Goal: Task Accomplishment & Management: Manage account settings

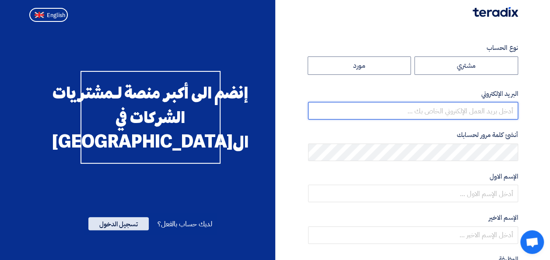
type input "reem.kamal@pcs-comp.com"
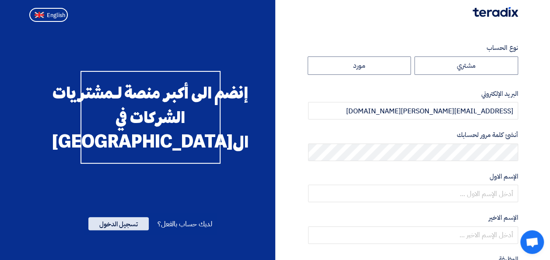
click at [118, 230] on span "تسجيل الدخول" at bounding box center [118, 223] width 60 height 13
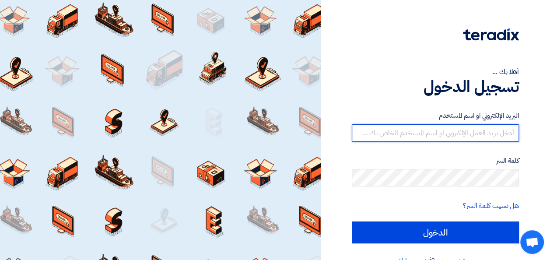
type input "reem.kamal@pcs-comp.com"
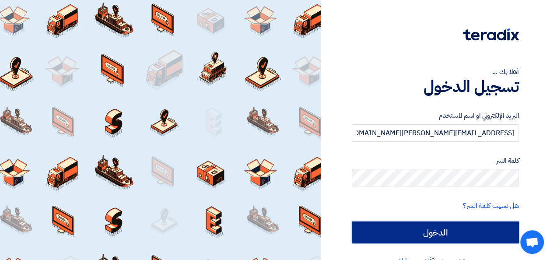
click at [381, 234] on input "الدخول" at bounding box center [435, 232] width 167 height 22
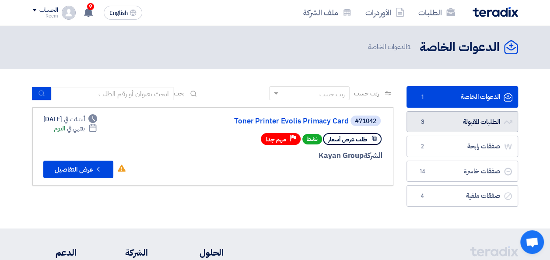
click at [470, 123] on link "الطلبات المقبولة الطلبات المقبولة 3" at bounding box center [462, 121] width 112 height 21
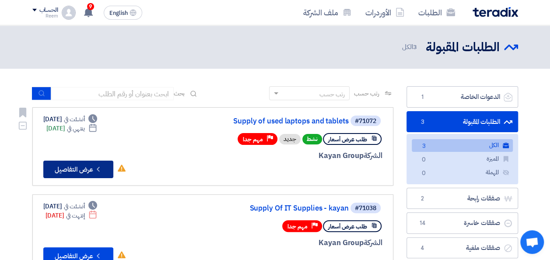
click at [66, 166] on button "Check details عرض التفاصيل" at bounding box center [78, 168] width 70 height 17
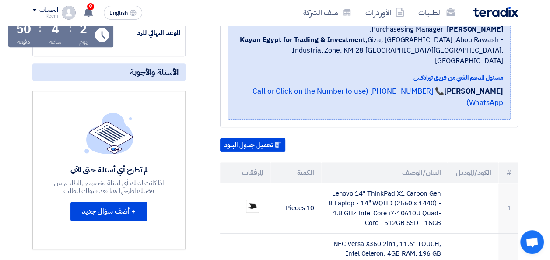
scroll to position [167, 0]
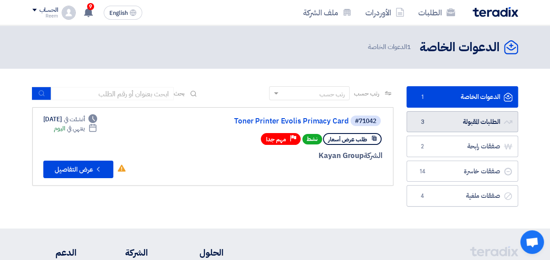
click at [445, 122] on link "الطلبات المقبولة الطلبات المقبولة 3" at bounding box center [462, 121] width 112 height 21
